Goal: Browse casually

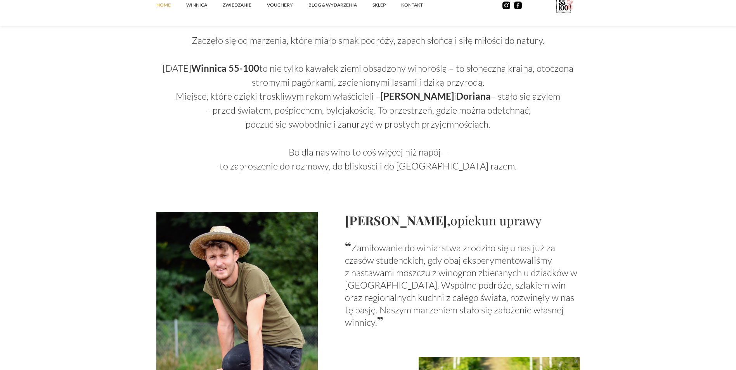
scroll to position [466, 0]
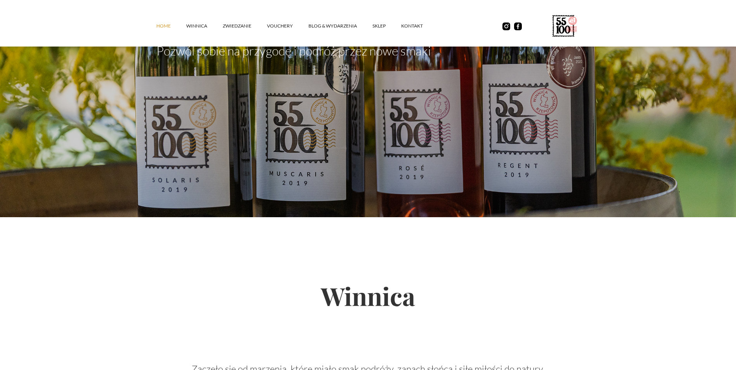
scroll to position [311, 0]
